Goal: Task Accomplishment & Management: Manage account settings

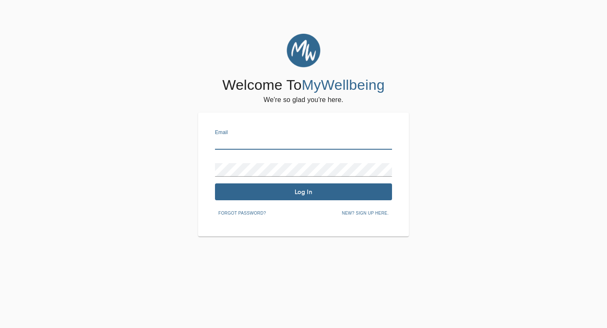
click at [327, 144] on input "text" at bounding box center [303, 142] width 177 height 13
type input "[EMAIL_ADDRESS][DOMAIN_NAME]"
click at [329, 198] on button "Log In" at bounding box center [303, 191] width 177 height 17
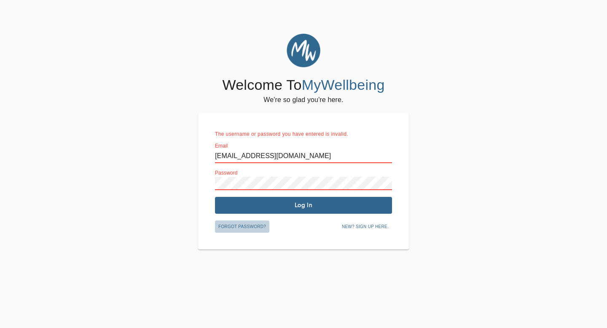
click at [254, 227] on span "Forgot password?" at bounding box center [242, 227] width 48 height 8
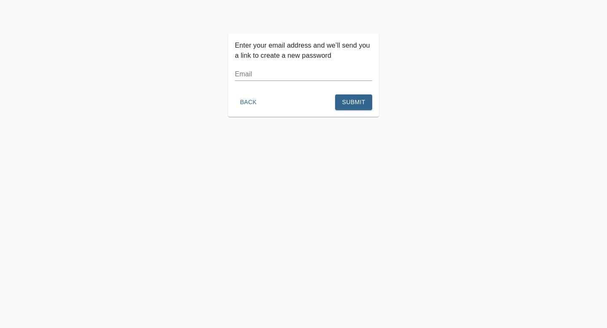
click at [291, 75] on input "text" at bounding box center [303, 73] width 137 height 13
type input "[EMAIL_ADDRESS][DOMAIN_NAME]"
click at [349, 100] on span "Submit" at bounding box center [353, 102] width 23 height 11
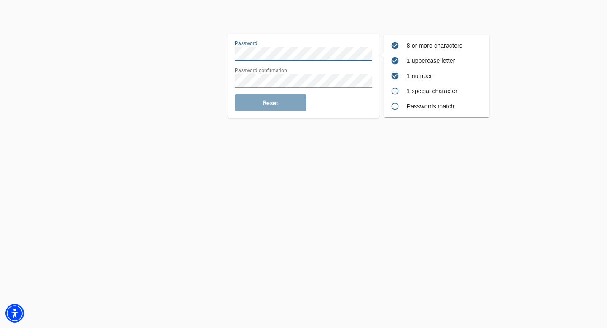
click at [203, 51] on div "8 or more characters 1 uppercase letter 1 number 1 special character Passwords …" at bounding box center [303, 76] width 602 height 84
click at [290, 105] on span "Reset" at bounding box center [270, 103] width 65 height 8
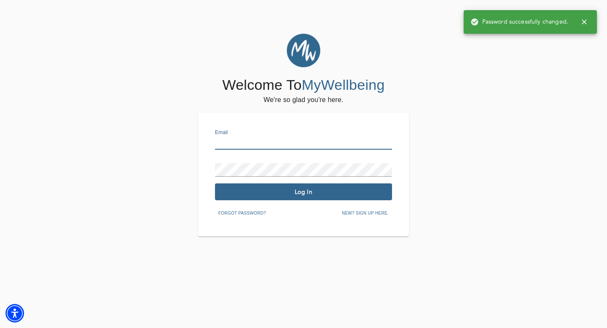
click at [280, 144] on input "text" at bounding box center [303, 142] width 177 height 13
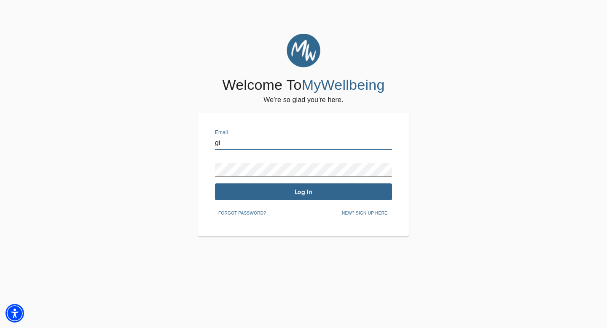
type input "gisellenoga@gmail.com"
click at [285, 195] on span "Log In" at bounding box center [303, 192] width 170 height 8
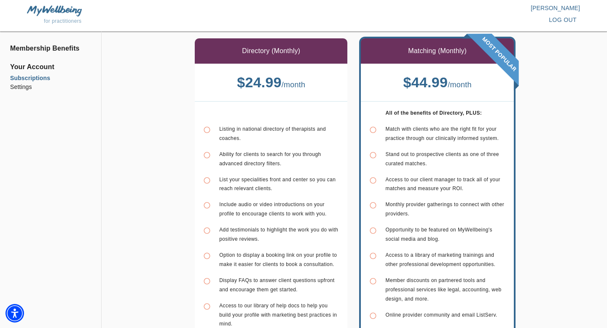
click at [32, 79] on li "Subscriptions" at bounding box center [50, 78] width 81 height 9
click at [557, 9] on p "Victoria Kalinina" at bounding box center [441, 8] width 276 height 8
click at [21, 88] on li "Settings" at bounding box center [50, 87] width 81 height 9
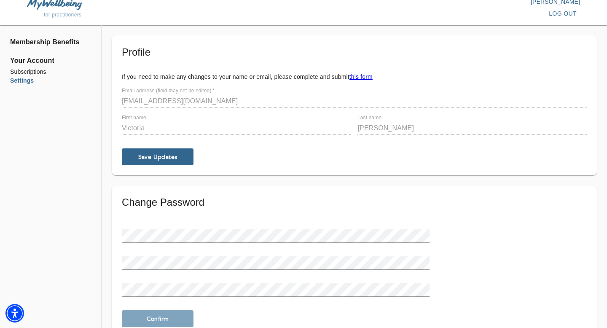
scroll to position [3, 0]
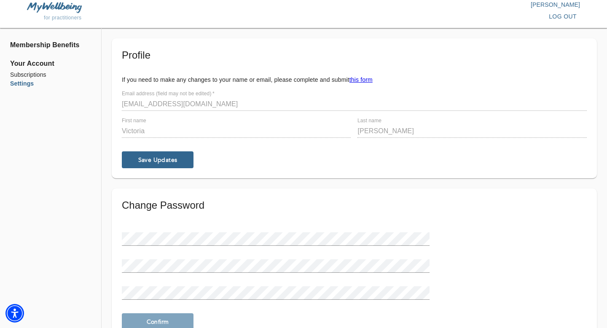
click at [116, 132] on div "Profile If you need to make any changes to your name or email, please complete …" at bounding box center [354, 108] width 485 height 140
click at [112, 128] on div "Profile If you need to make any changes to your name or email, please complete …" at bounding box center [354, 108] width 485 height 140
click at [556, 15] on span "log out" at bounding box center [562, 16] width 28 height 11
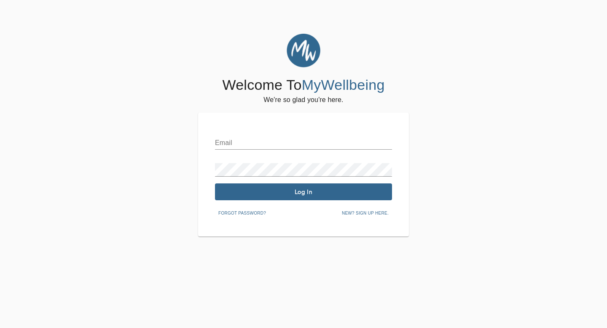
click at [383, 214] on span "New? Sign up here." at bounding box center [365, 213] width 47 height 8
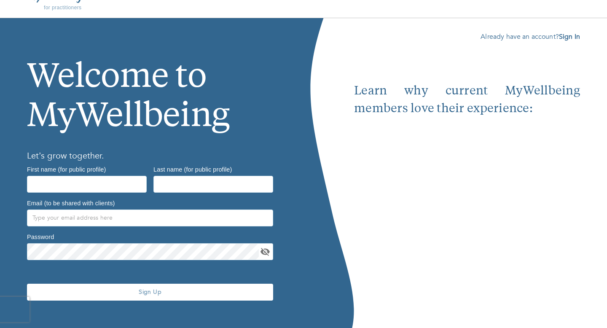
scroll to position [23, 0]
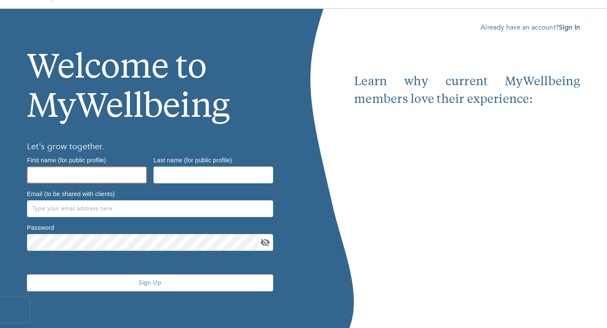
click at [97, 173] on input "text" at bounding box center [87, 174] width 120 height 17
type input "Giselle"
type input "Melendez"
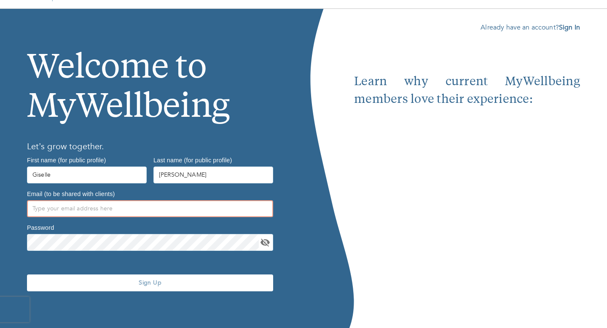
type input "DrMelendez@gnpsychotherapy.com"
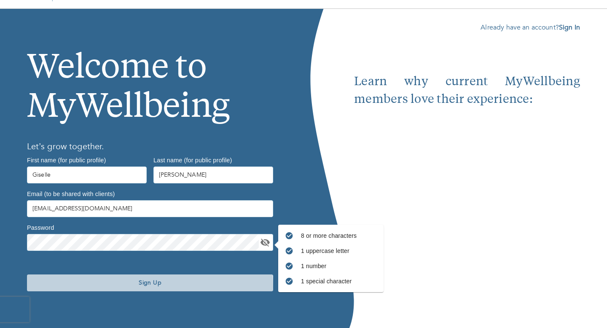
click at [107, 286] on span "Sign Up" at bounding box center [149, 282] width 239 height 8
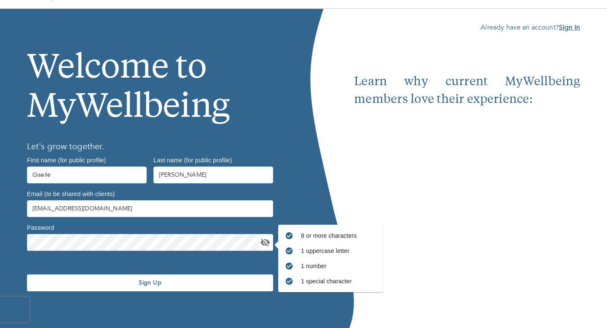
click at [576, 29] on b "Sign In" at bounding box center [569, 27] width 21 height 9
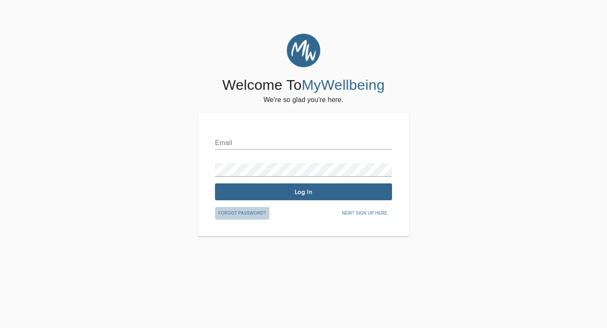
click at [261, 212] on span "Forgot password?" at bounding box center [242, 213] width 48 height 8
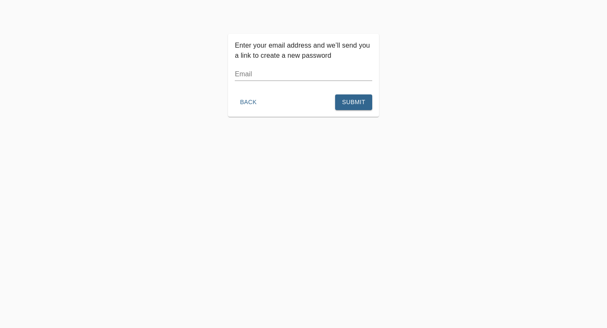
click at [318, 78] on input "text" at bounding box center [303, 73] width 137 height 13
type input "[EMAIL_ADDRESS][DOMAIN_NAME]"
click at [356, 104] on span "Submit" at bounding box center [353, 102] width 23 height 11
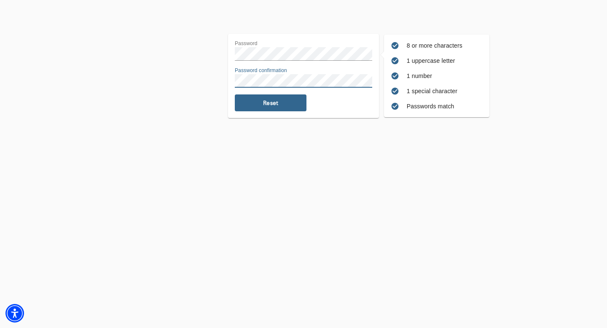
click at [278, 104] on span "Reset" at bounding box center [270, 103] width 65 height 8
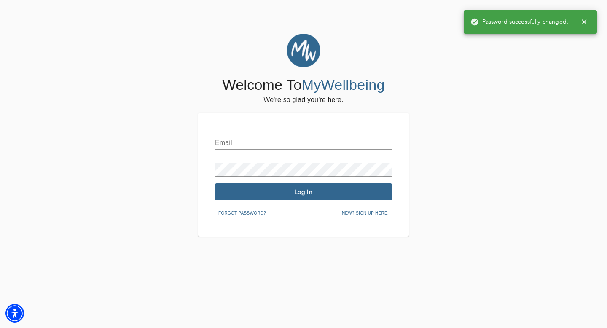
click at [273, 144] on input "text" at bounding box center [303, 142] width 177 height 13
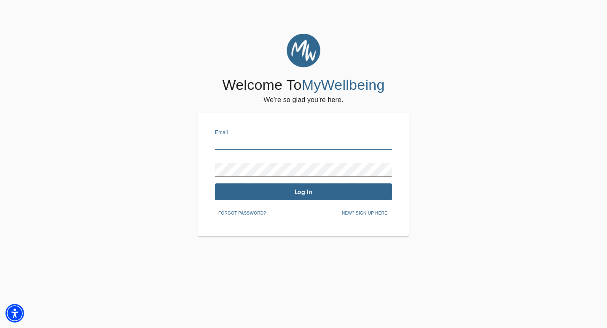
type input "[EMAIL_ADDRESS][DOMAIN_NAME]"
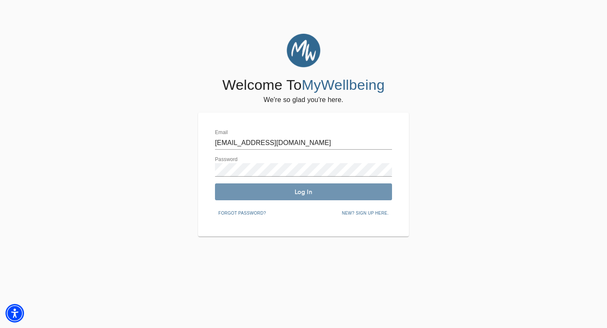
click at [255, 195] on span "Log In" at bounding box center [303, 192] width 170 height 8
